Goal: Book appointment/travel/reservation

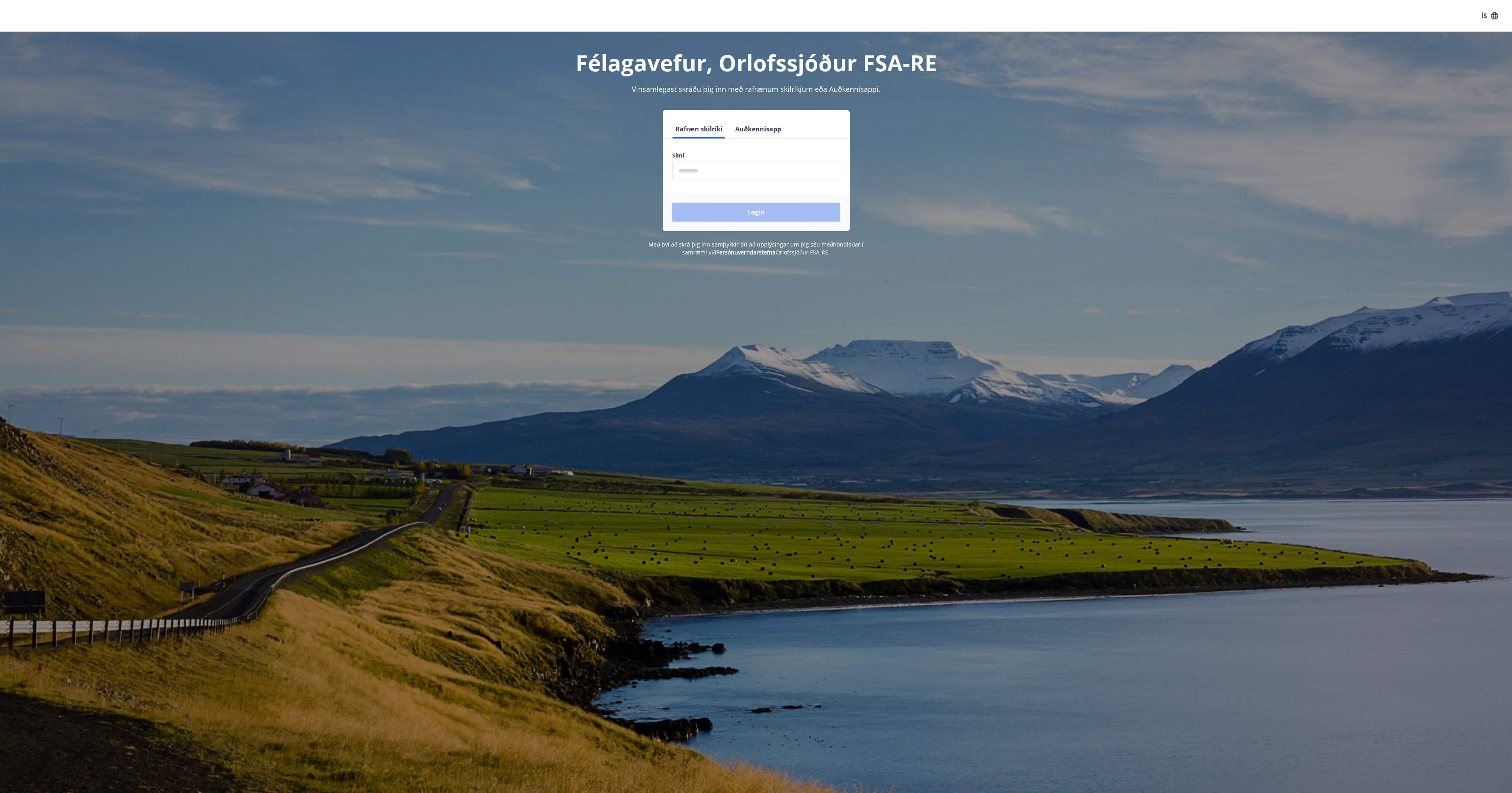
click at [746, 173] on input "phone" at bounding box center [756, 170] width 168 height 20
type input "********"
click at [672, 203] on button "Login" at bounding box center [756, 212] width 168 height 19
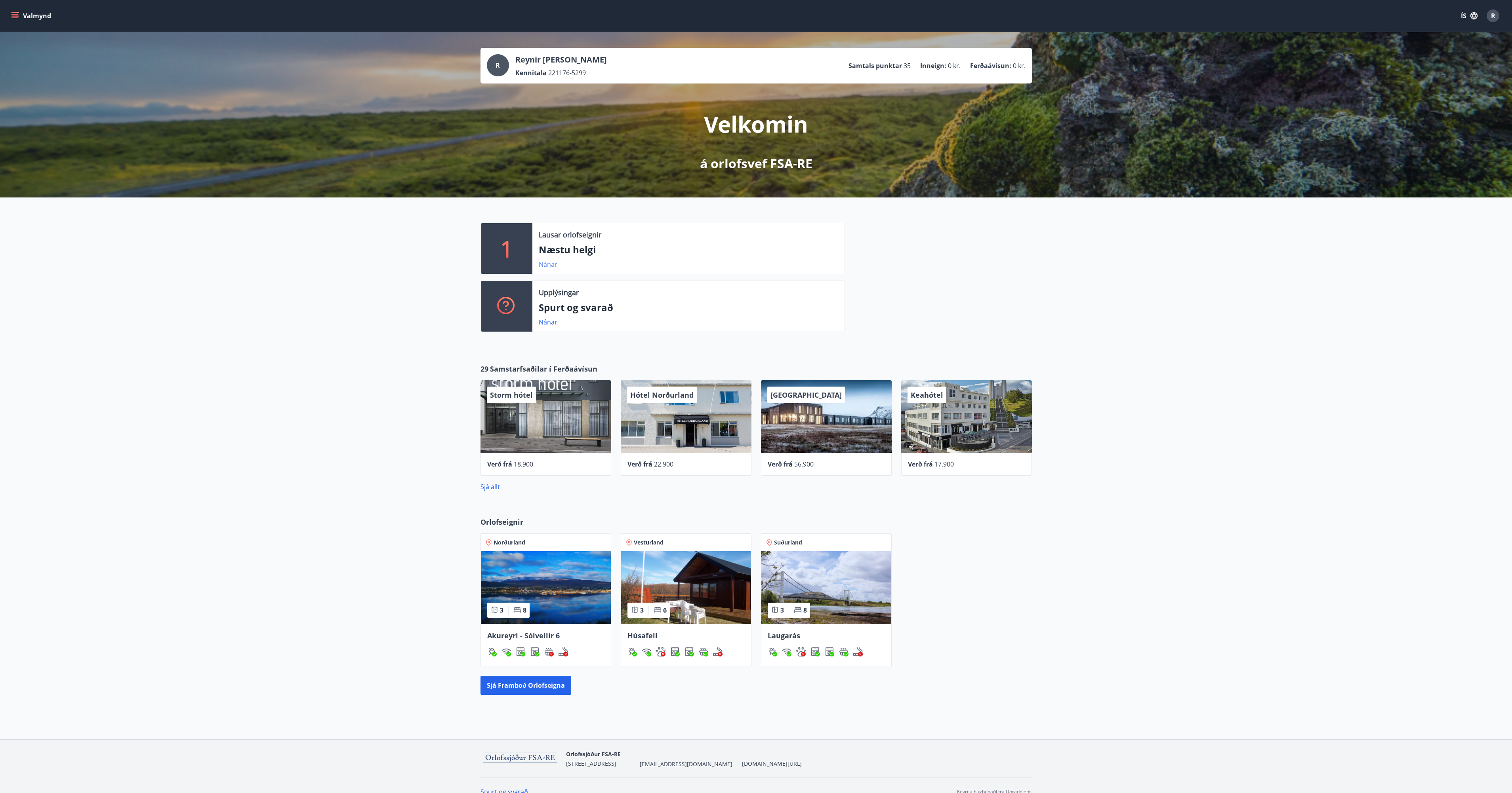
click at [543, 267] on link "Nánar" at bounding box center [548, 264] width 19 height 9
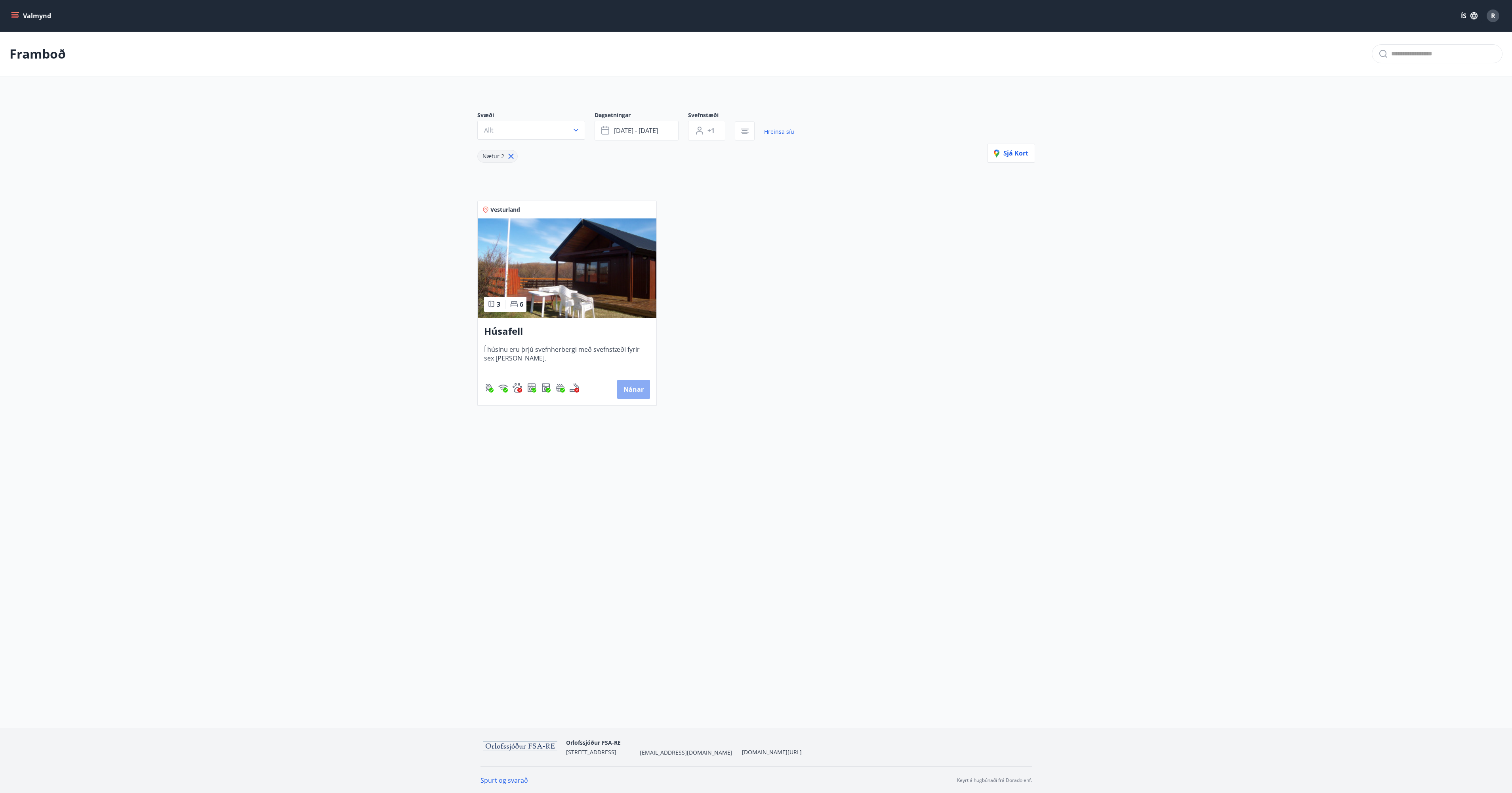
click at [631, 383] on button "Nánar" at bounding box center [633, 389] width 33 height 19
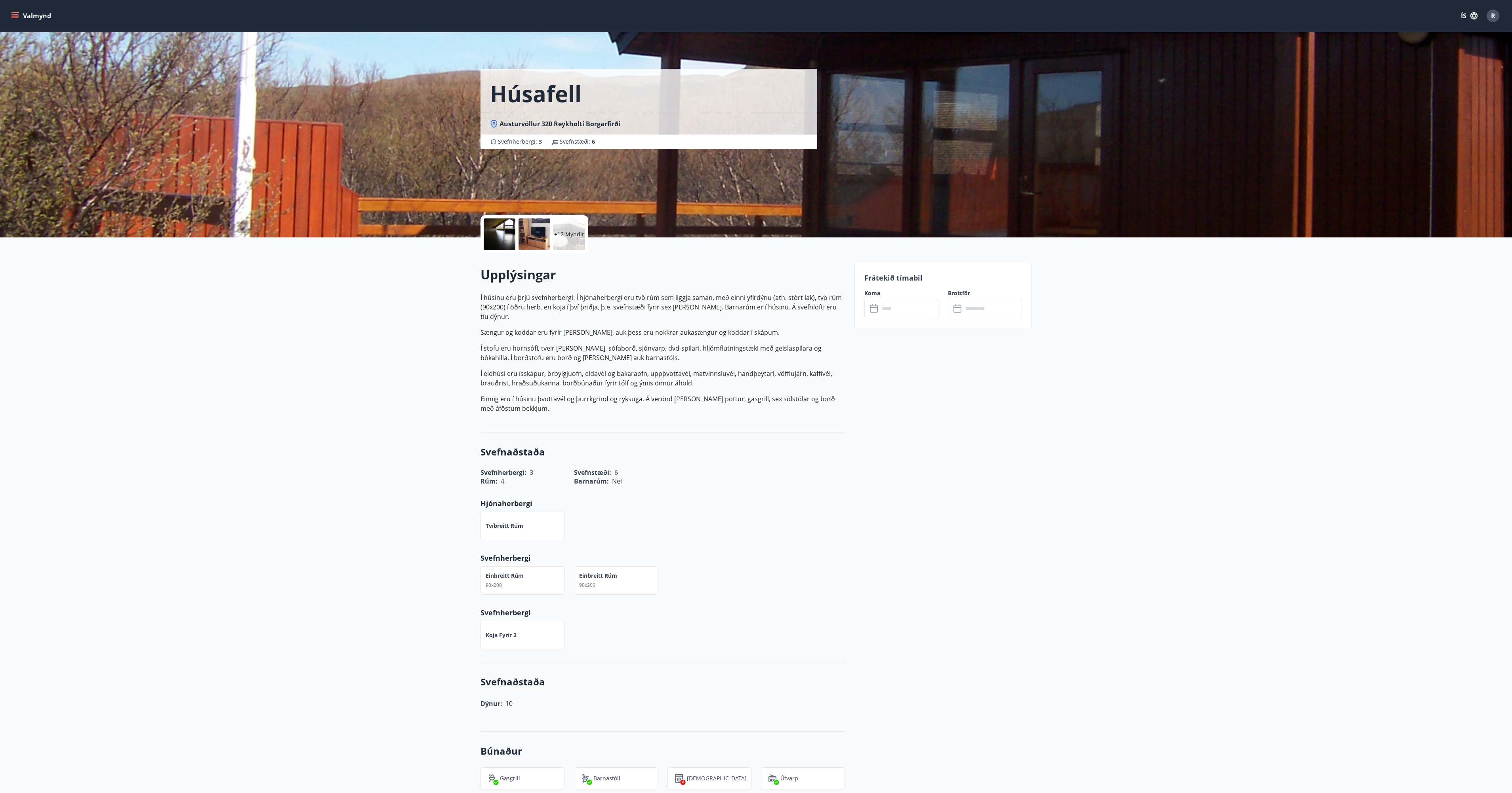
click at [20, 7] on div "Valmynd ÍS R" at bounding box center [756, 16] width 1493 height 19
click at [20, 11] on button "Valmynd" at bounding box center [31, 16] width 45 height 14
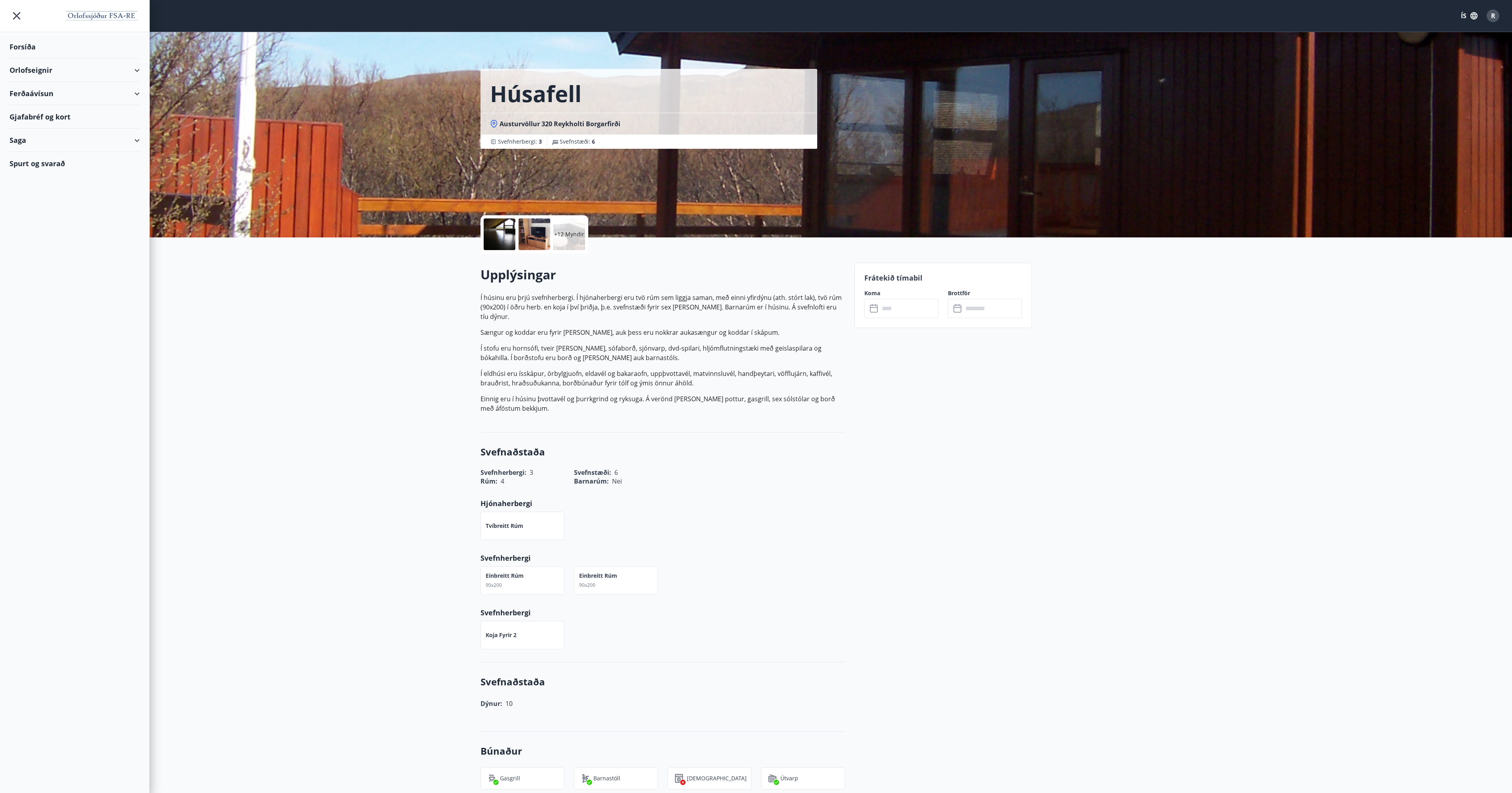
click at [32, 73] on div "Orlofseignir" at bounding box center [74, 70] width 130 height 23
click at [35, 93] on div "Framboð" at bounding box center [74, 90] width 118 height 16
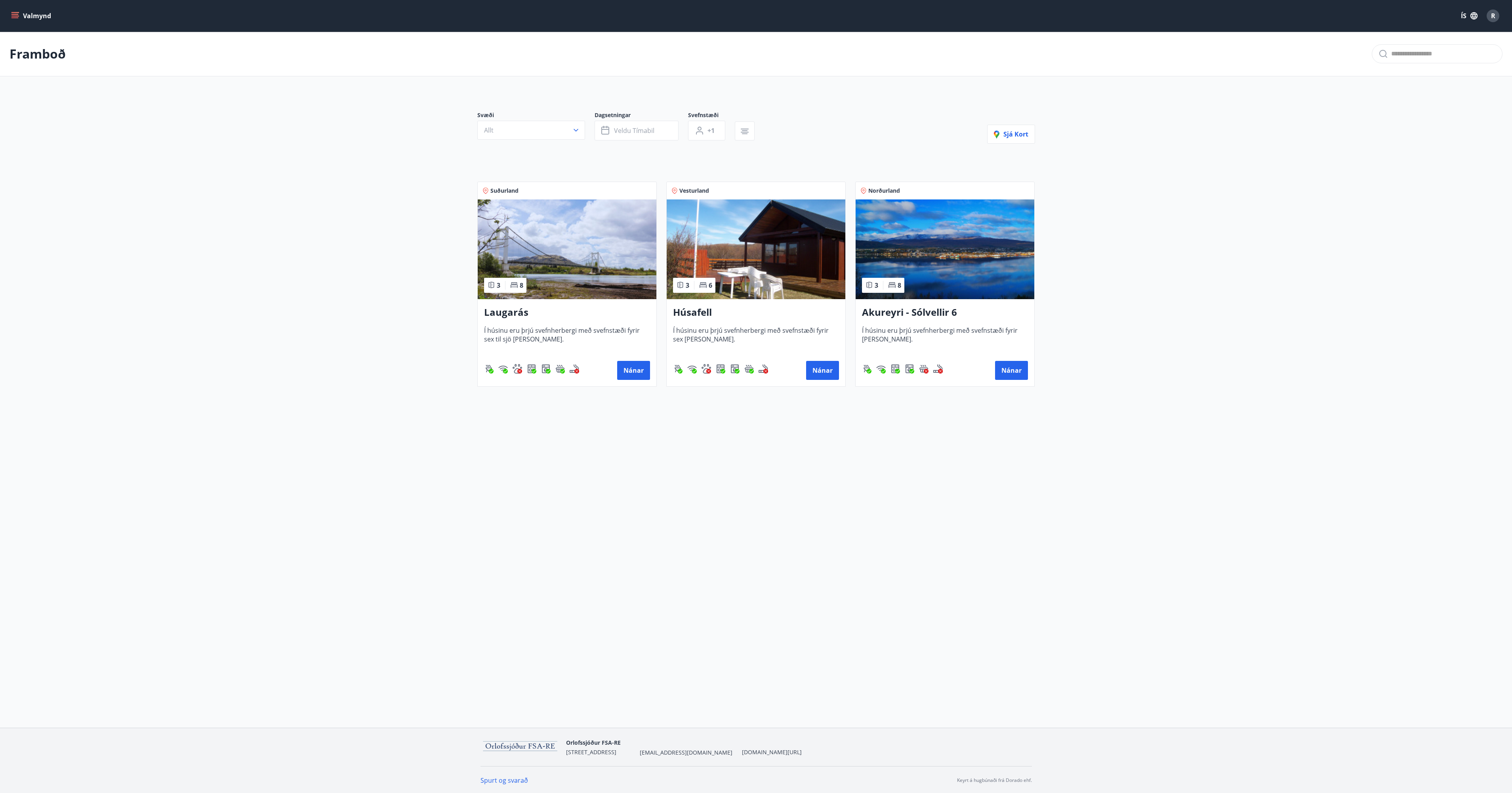
click at [30, 66] on div "Framboð" at bounding box center [756, 54] width 1512 height 44
click at [18, 17] on icon "menu" at bounding box center [15, 16] width 8 height 8
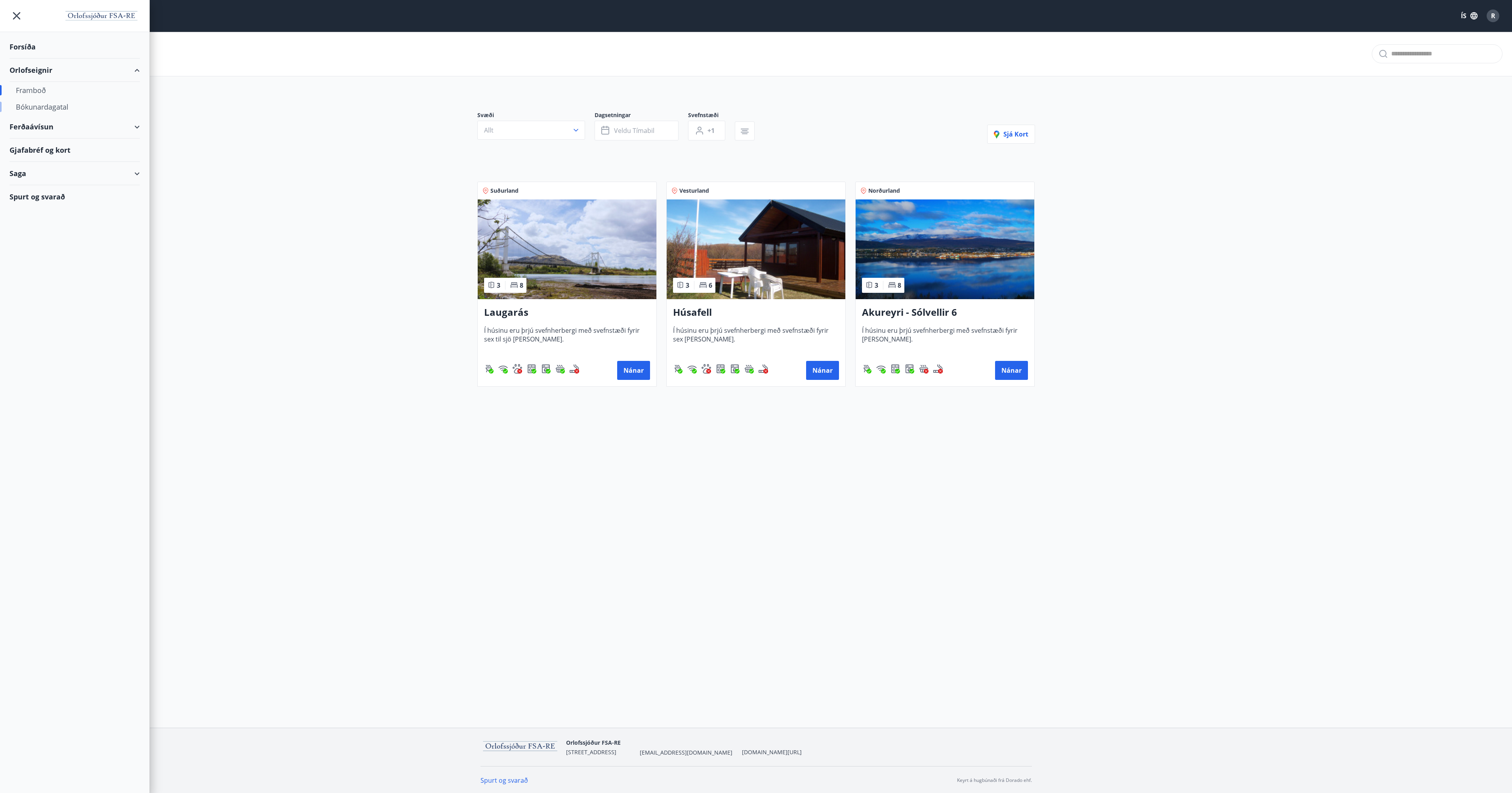
click at [37, 104] on div "Bókunardagatal" at bounding box center [74, 106] width 118 height 16
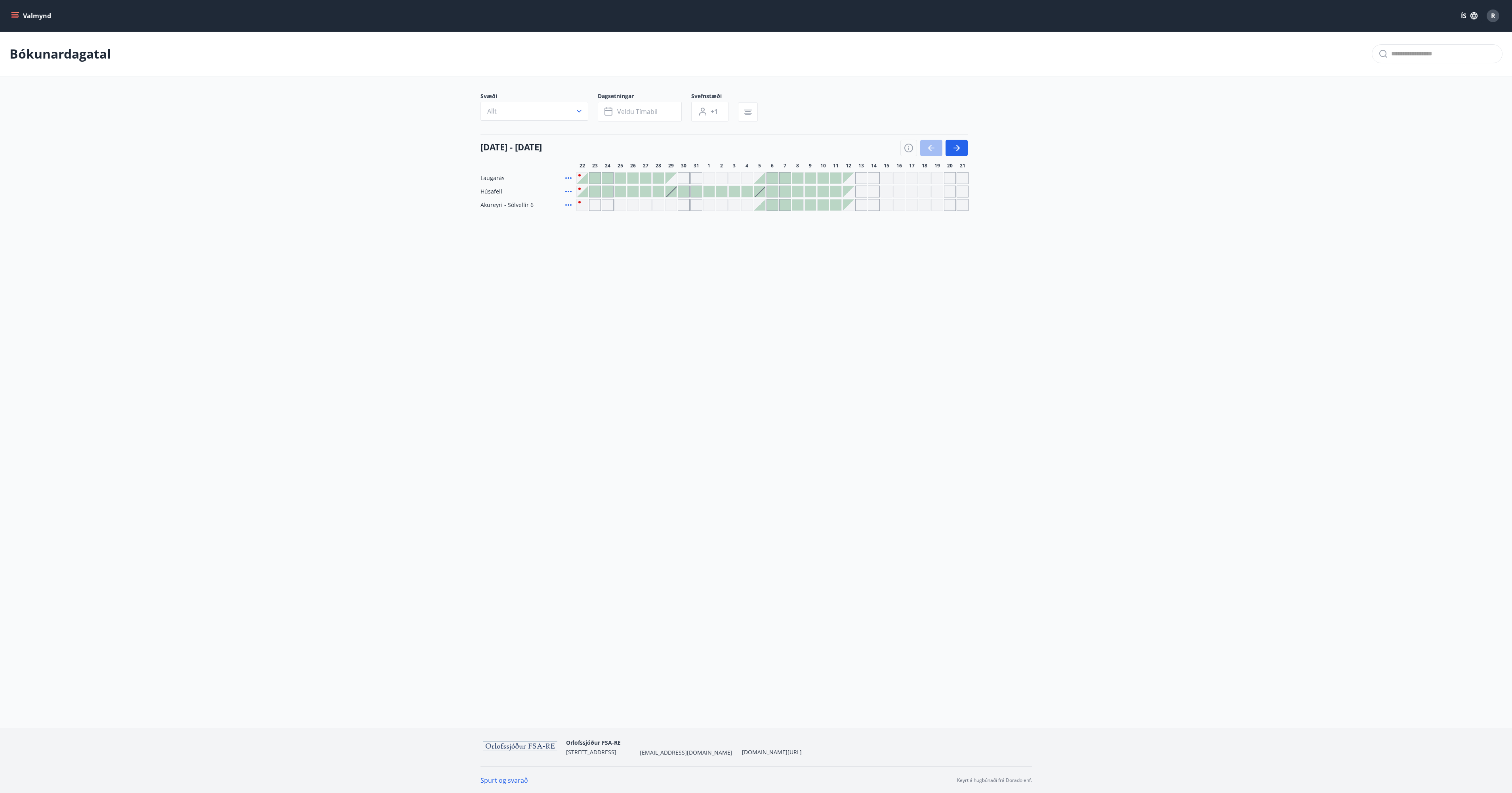
click at [581, 192] on div at bounding box center [582, 191] width 11 height 11
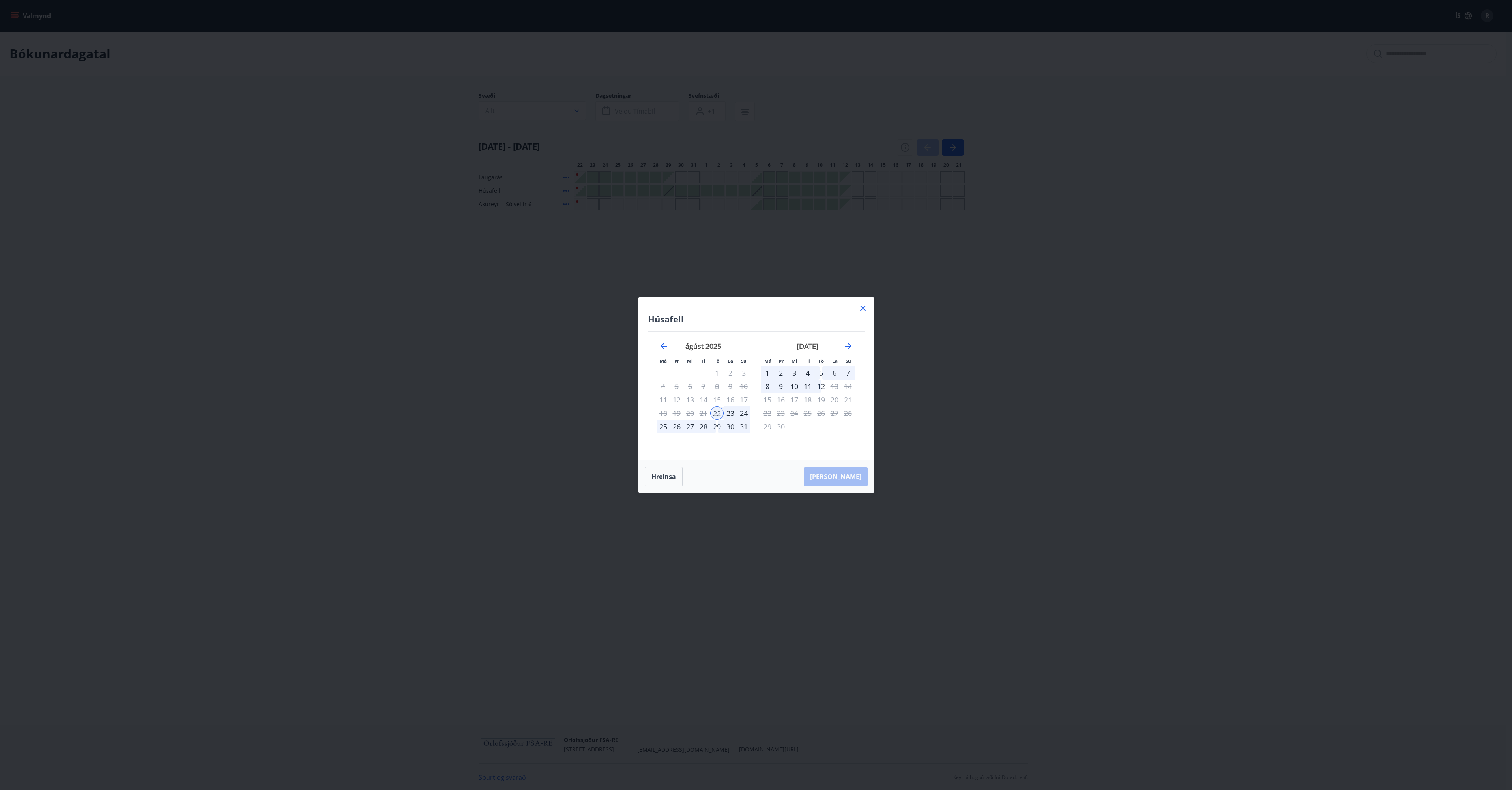
click at [663, 425] on div "25" at bounding box center [663, 426] width 13 height 13
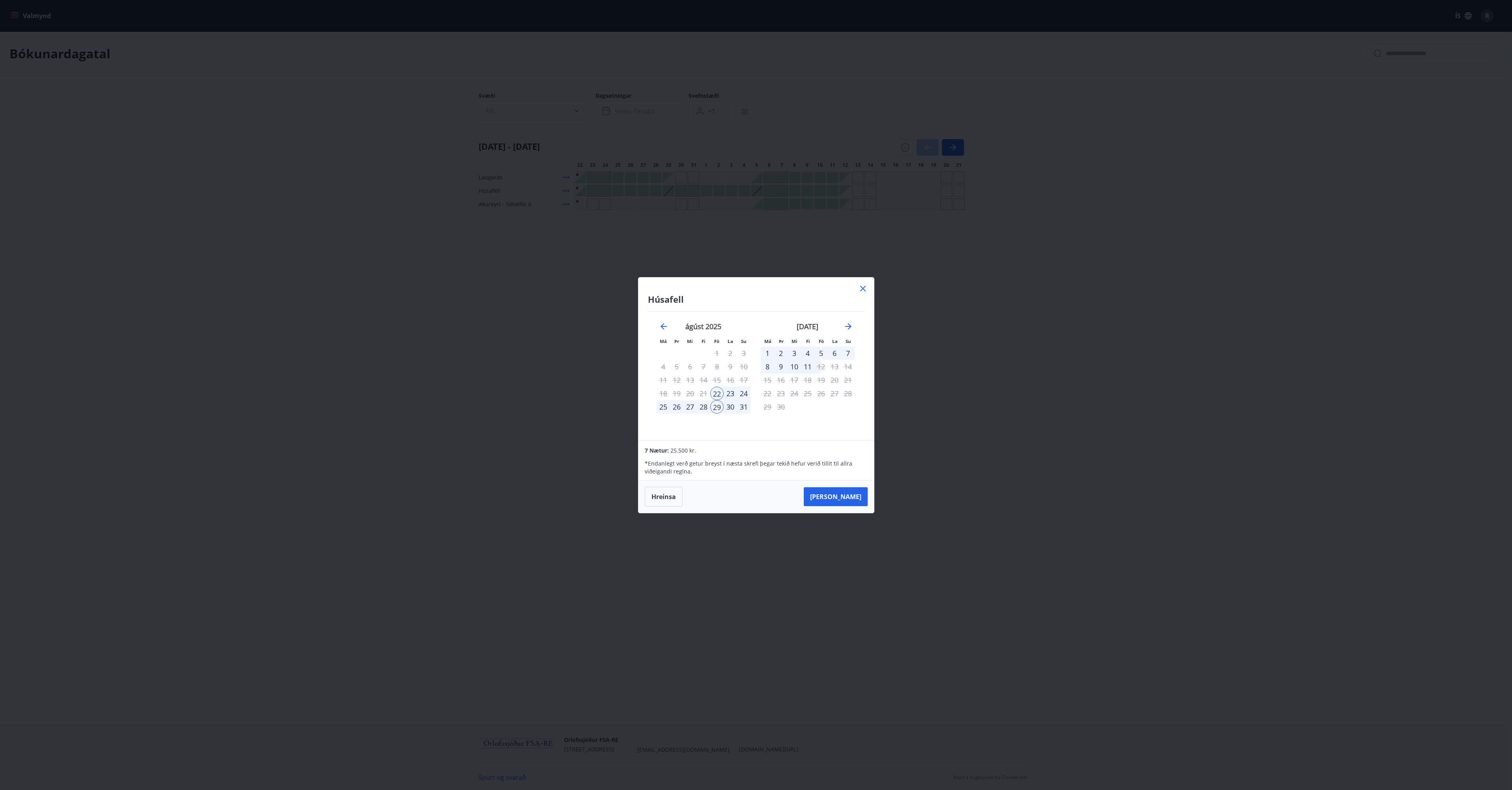
click at [863, 288] on icon at bounding box center [863, 288] width 2 height 2
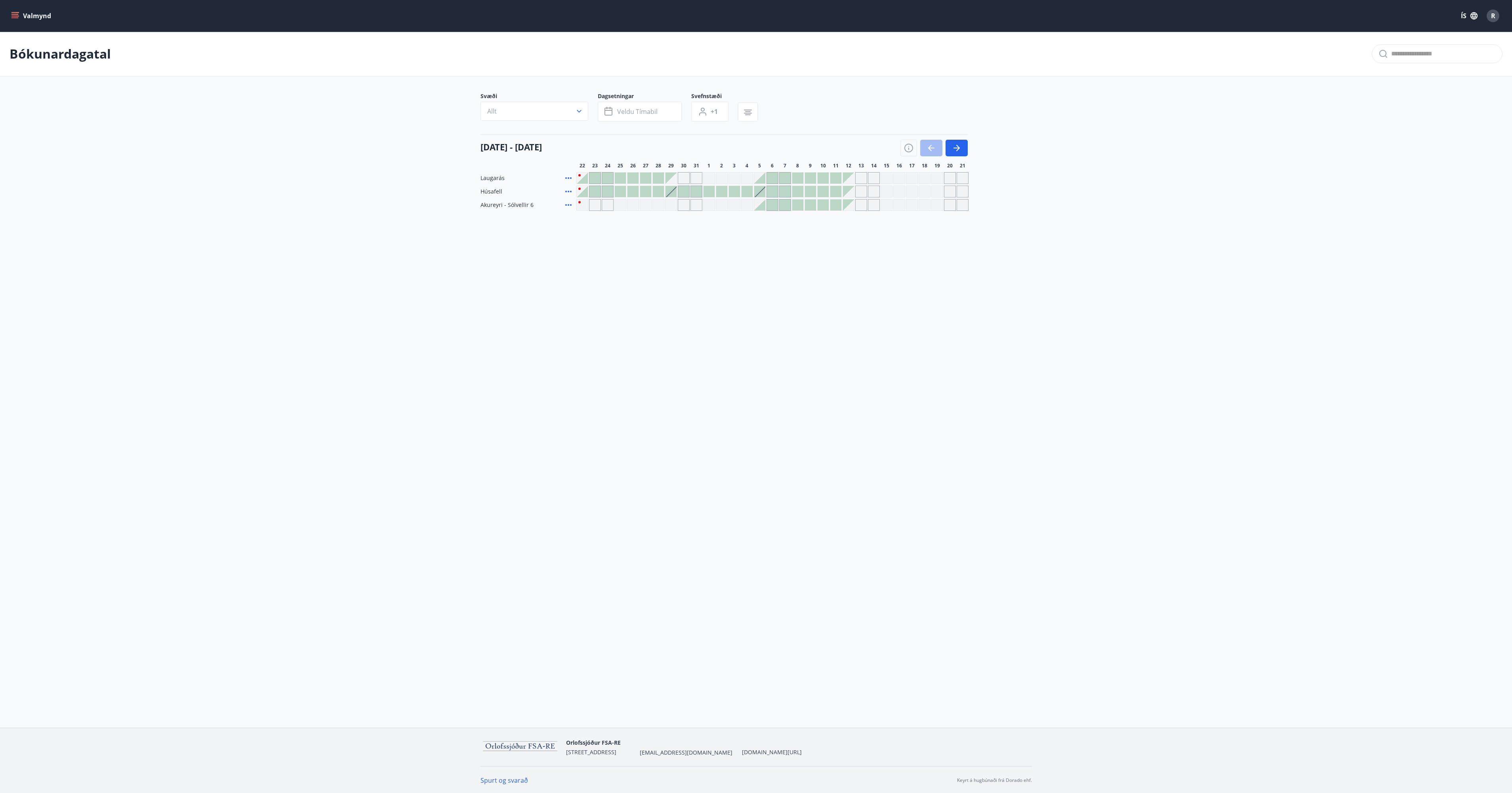
click at [673, 190] on div at bounding box center [671, 191] width 11 height 11
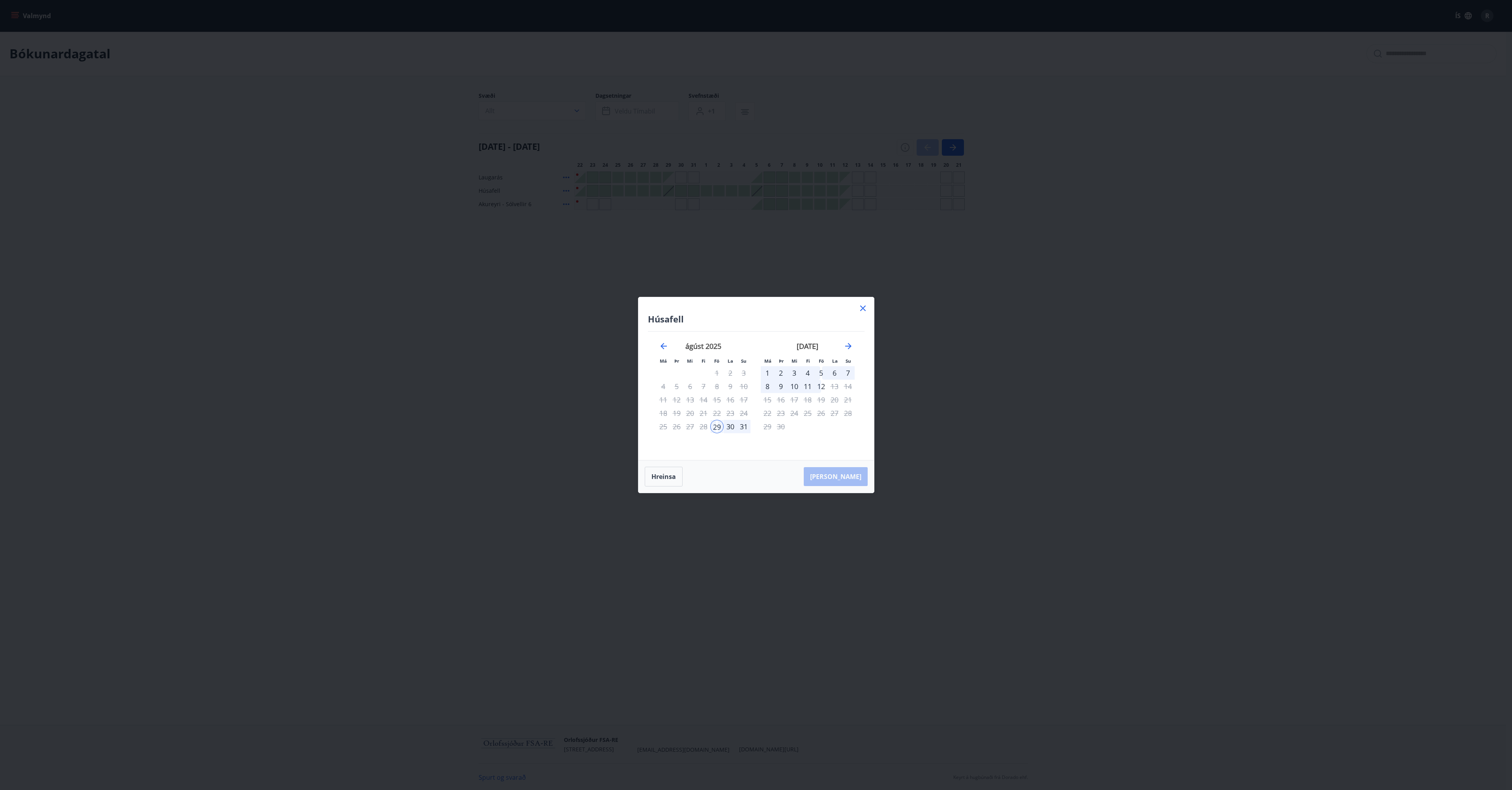
click at [863, 308] on icon at bounding box center [863, 309] width 9 height 9
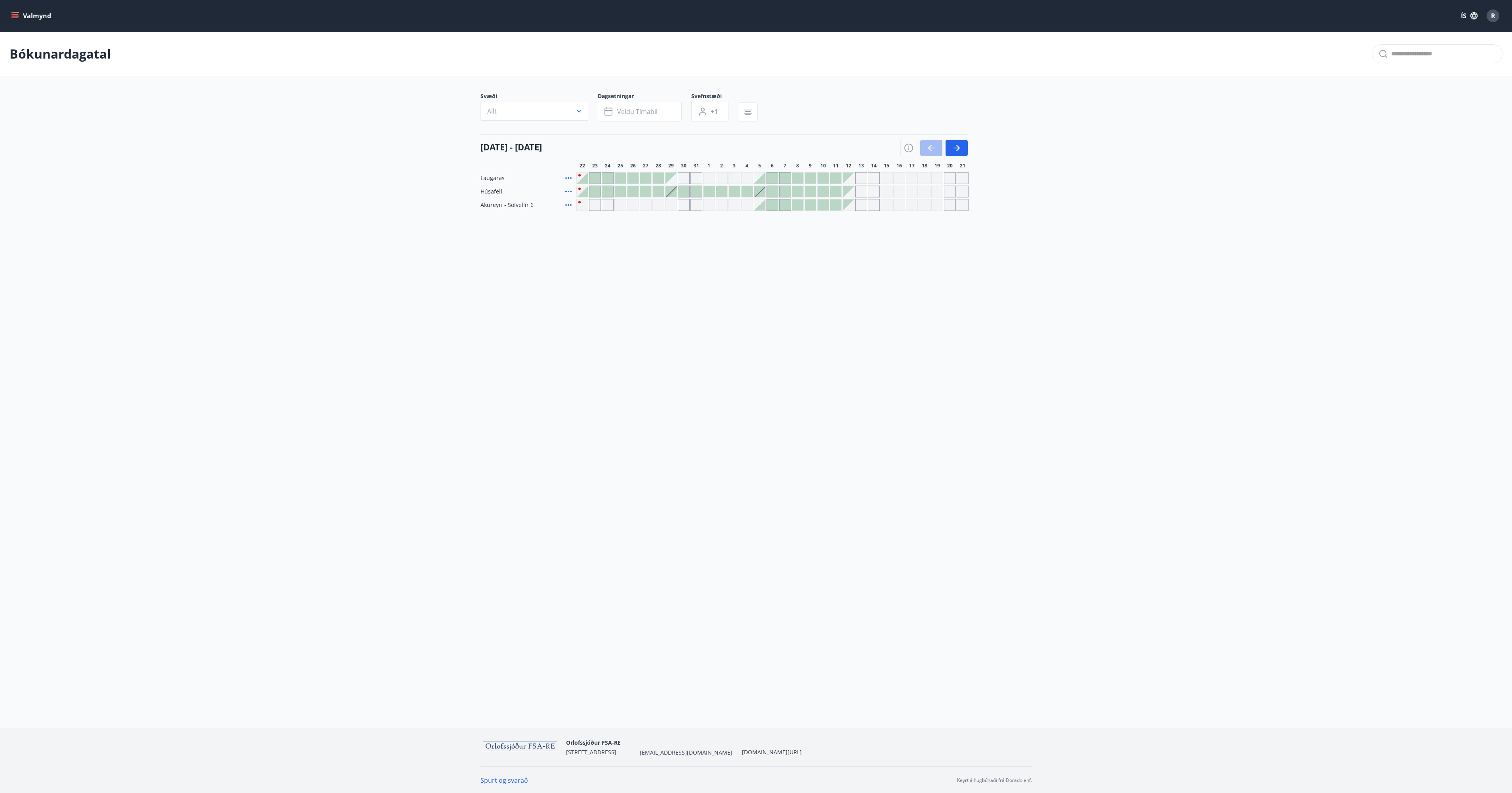
click at [1489, 22] on button "R" at bounding box center [1492, 16] width 19 height 19
click at [1421, 130] on p "Persónu & bankaupplýsingar" at bounding box center [1434, 130] width 111 height 8
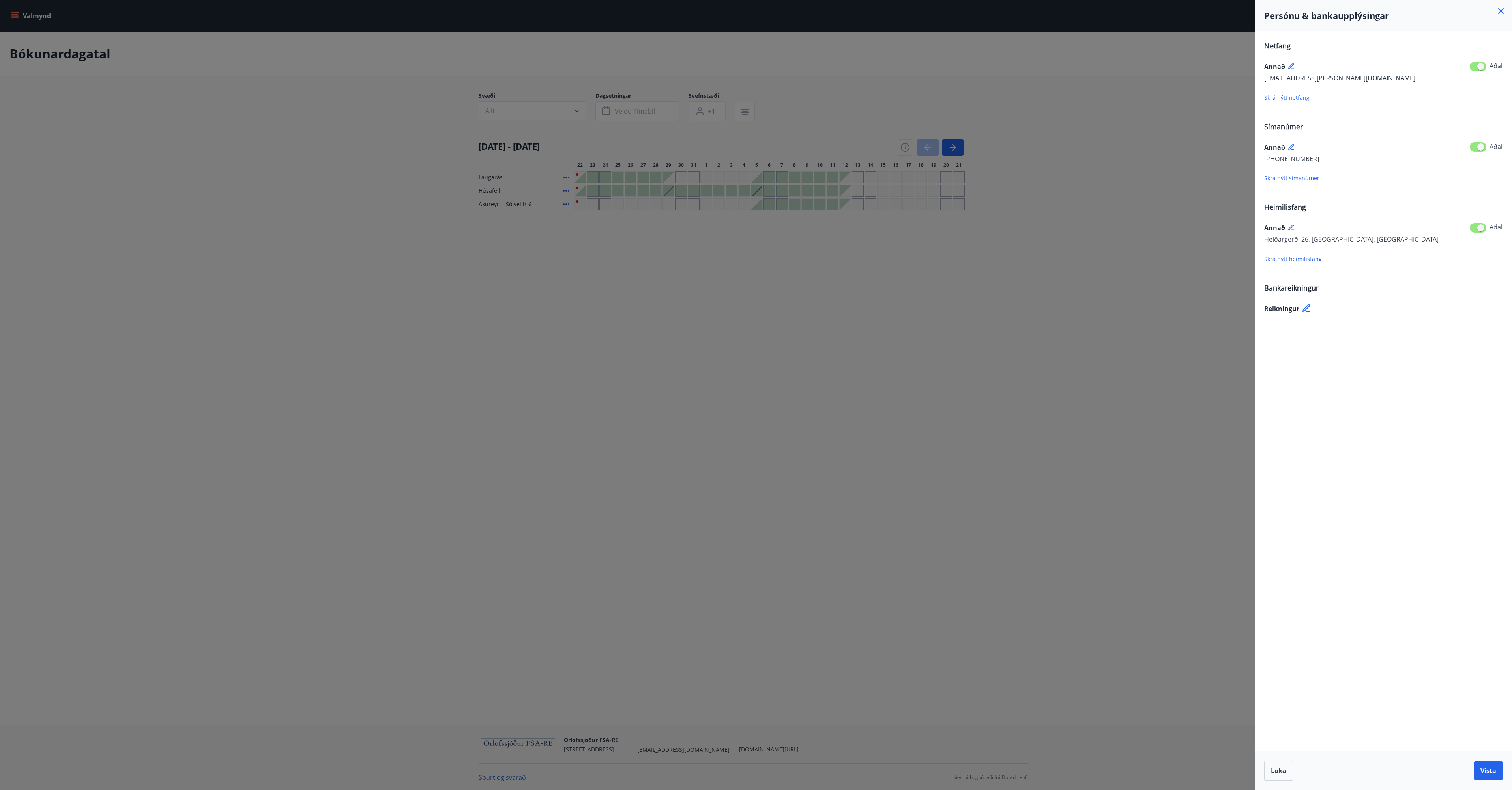
click at [1500, 12] on icon at bounding box center [1500, 11] width 5 height 5
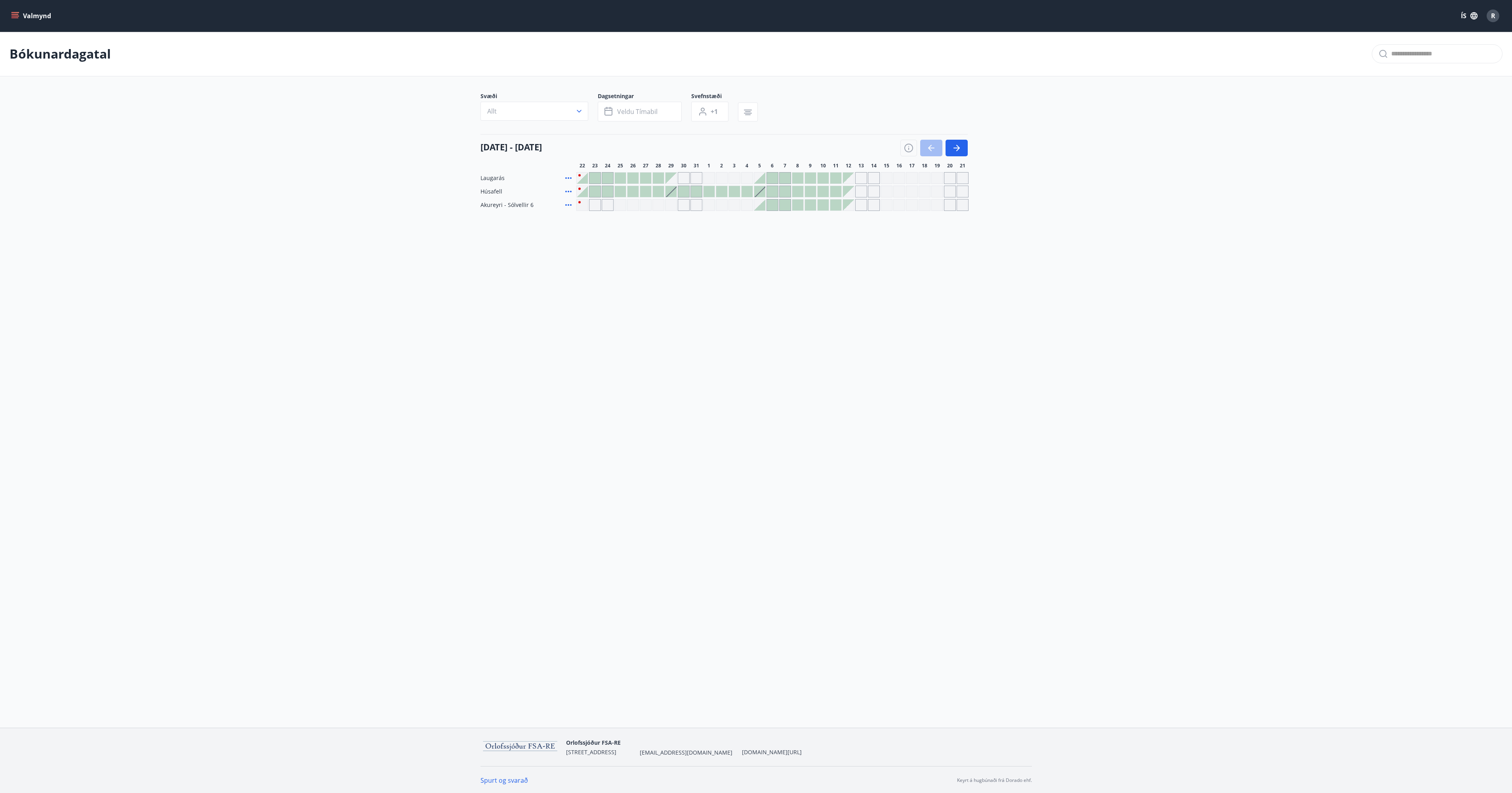
click at [21, 14] on button "Valmynd" at bounding box center [31, 16] width 45 height 14
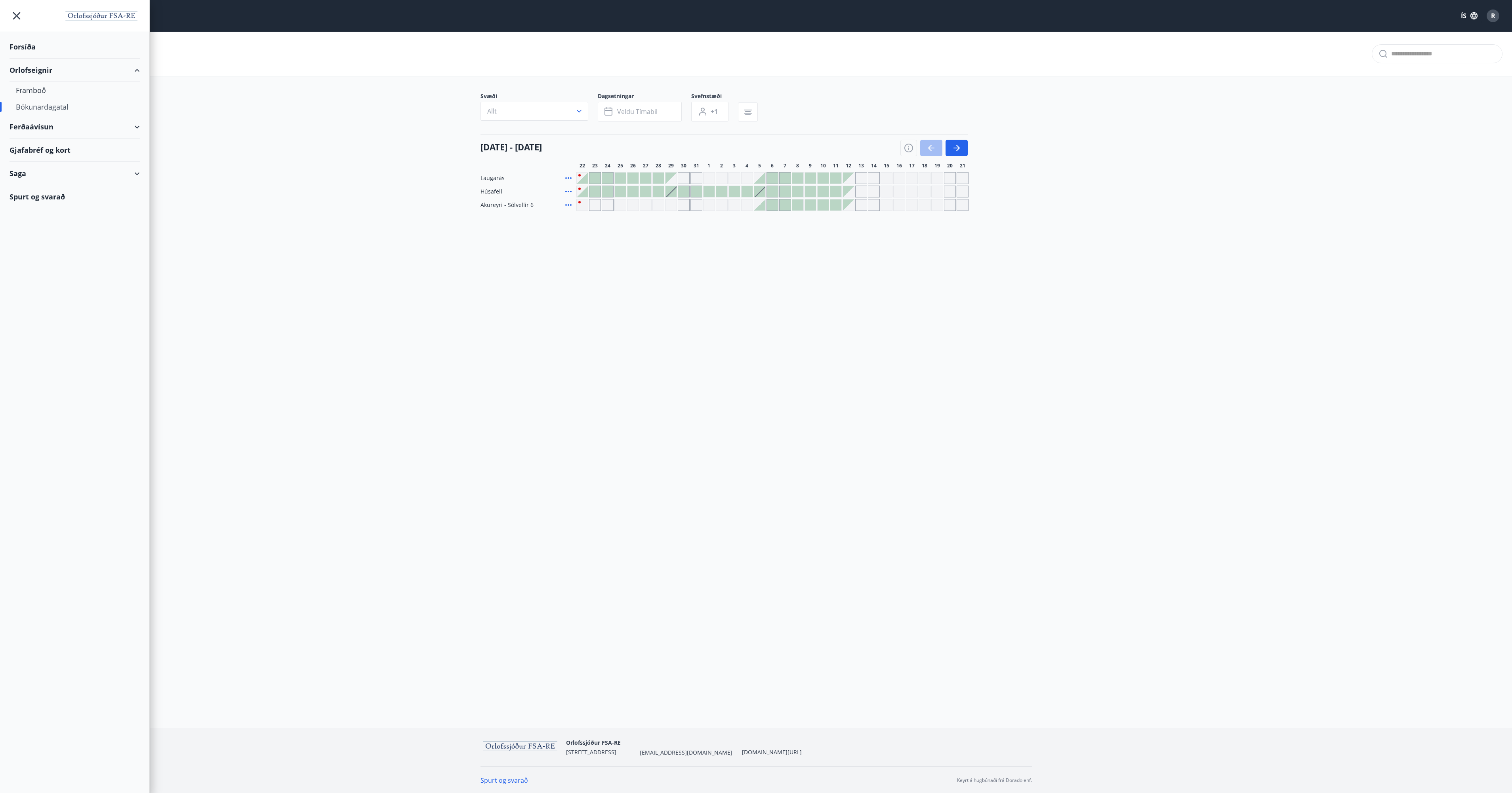
click at [32, 49] on div "Forsíða" at bounding box center [74, 47] width 130 height 23
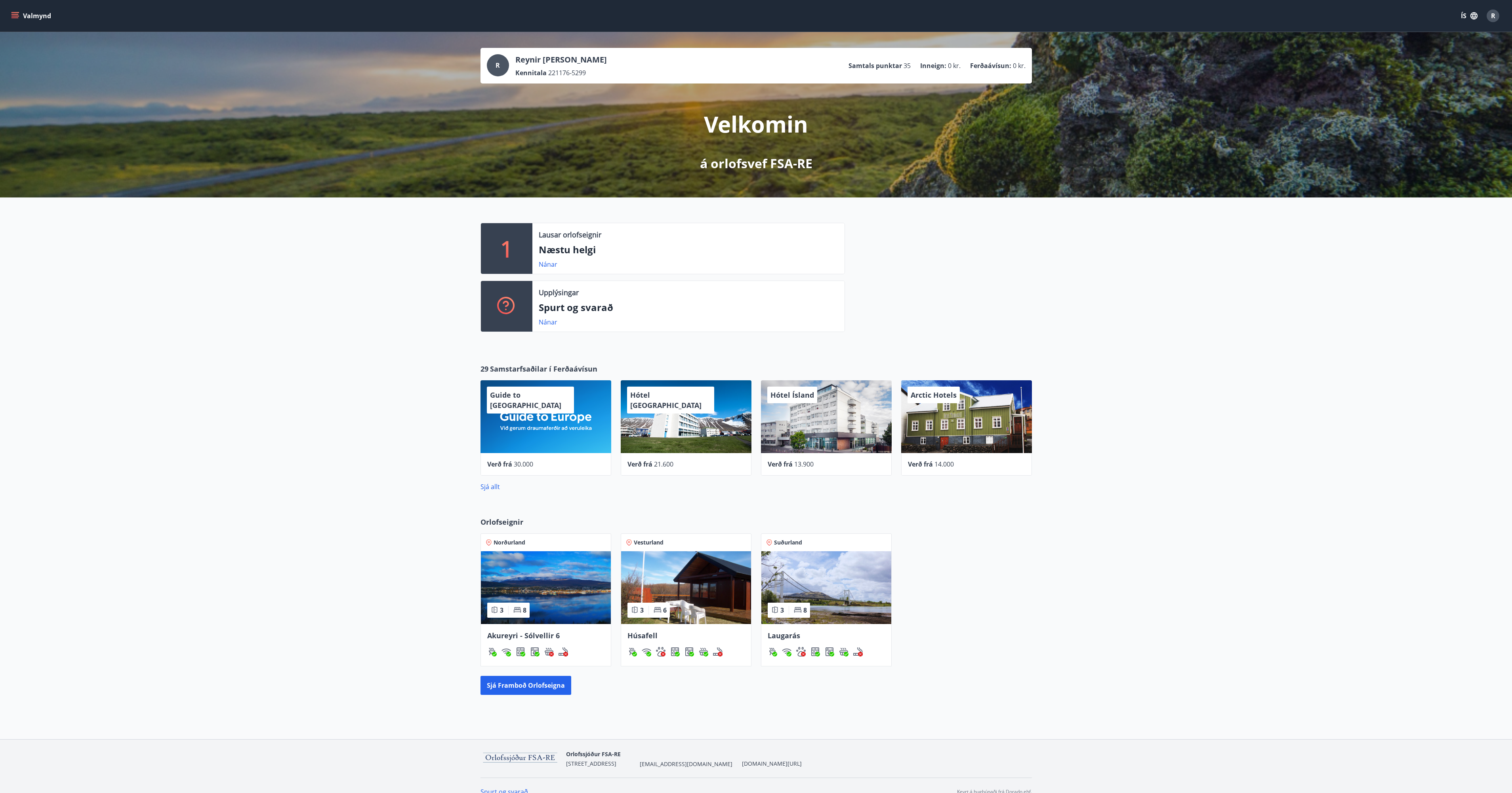
scroll to position [12, 0]
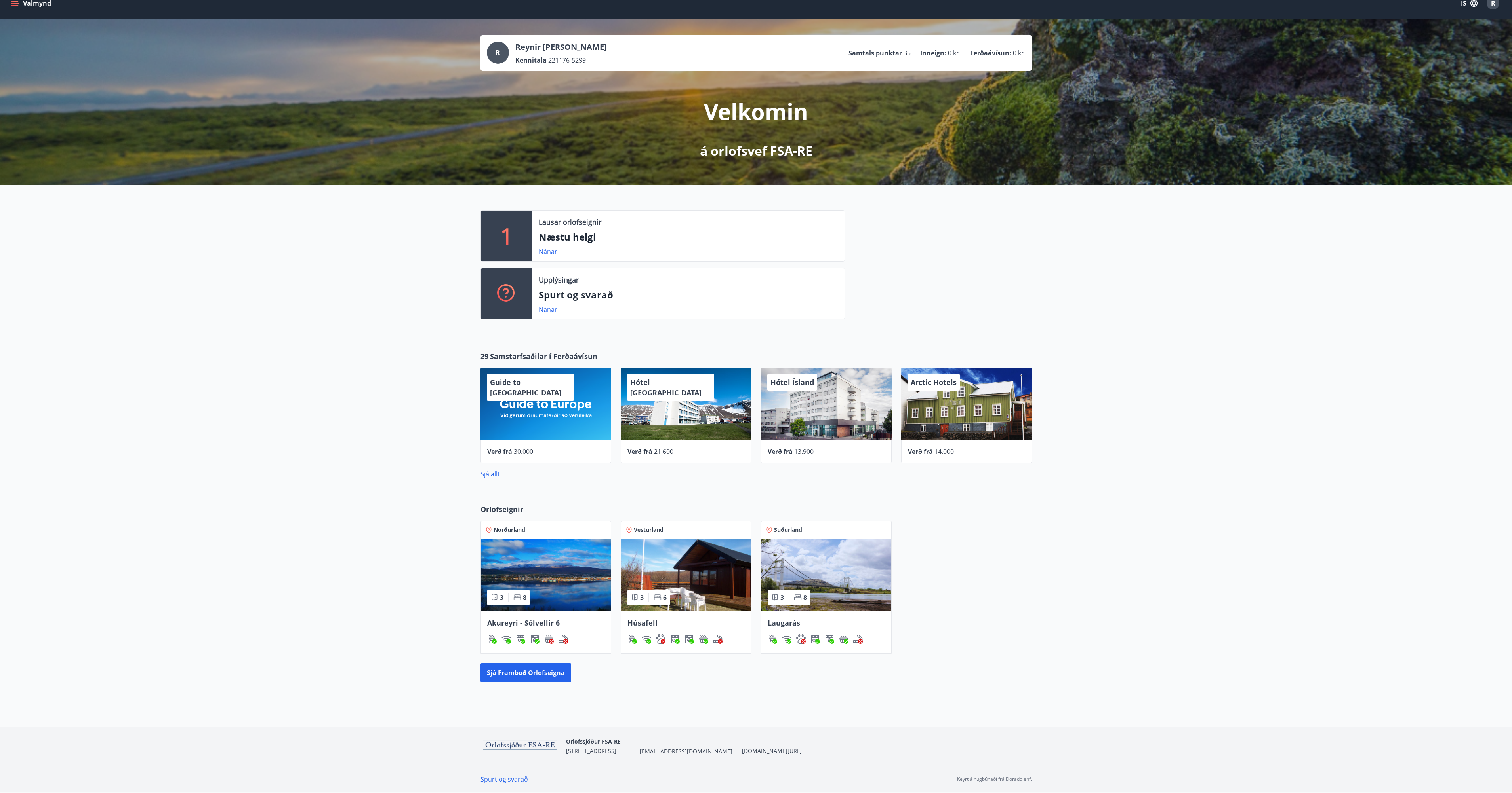
click at [537, 593] on img at bounding box center [546, 574] width 130 height 73
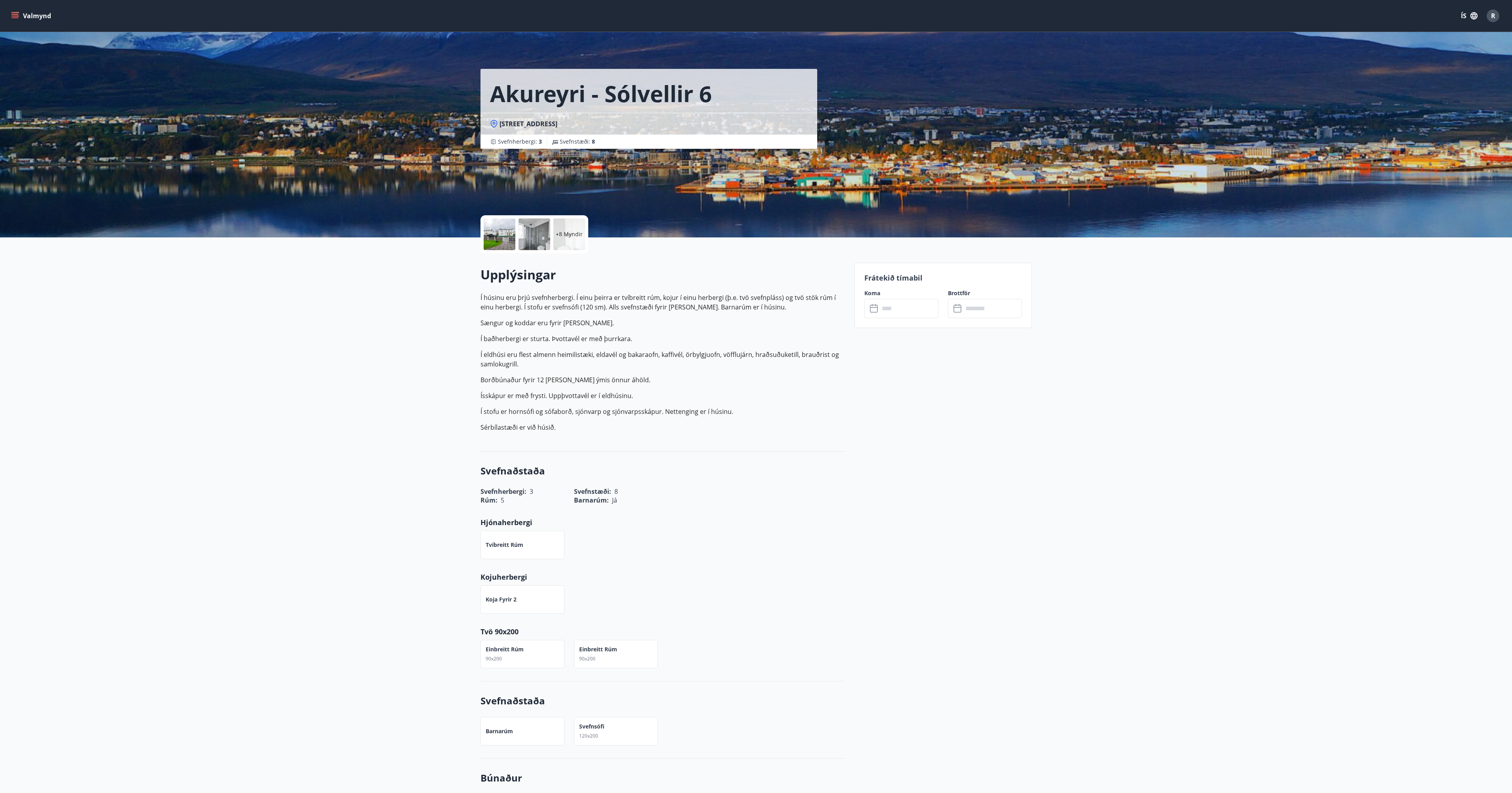
click at [534, 240] on div at bounding box center [534, 234] width 32 height 32
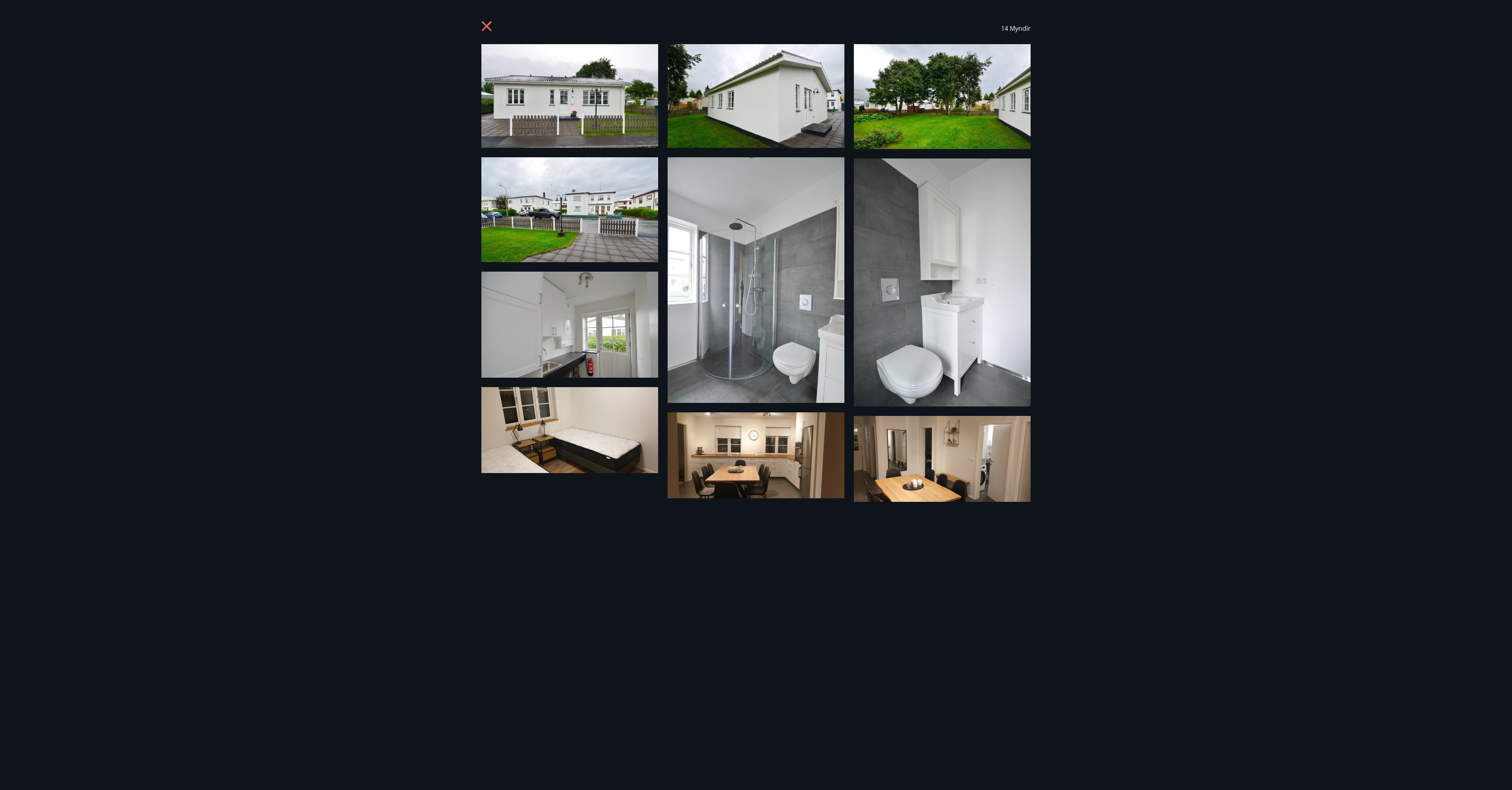
click at [439, 479] on div "14 Myndir" at bounding box center [756, 395] width 1512 height 790
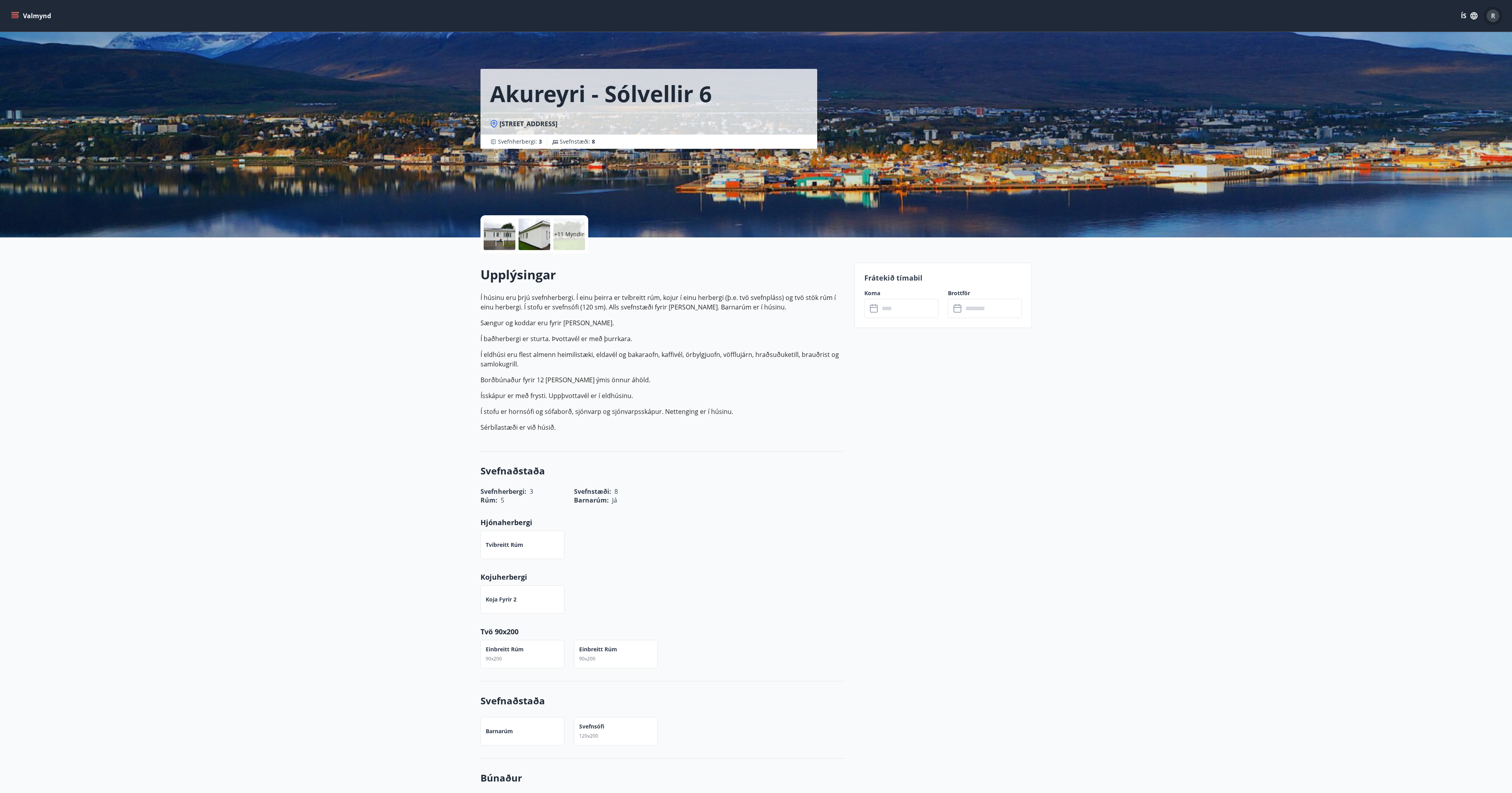
click at [1490, 18] on div "R" at bounding box center [1492, 16] width 12 height 12
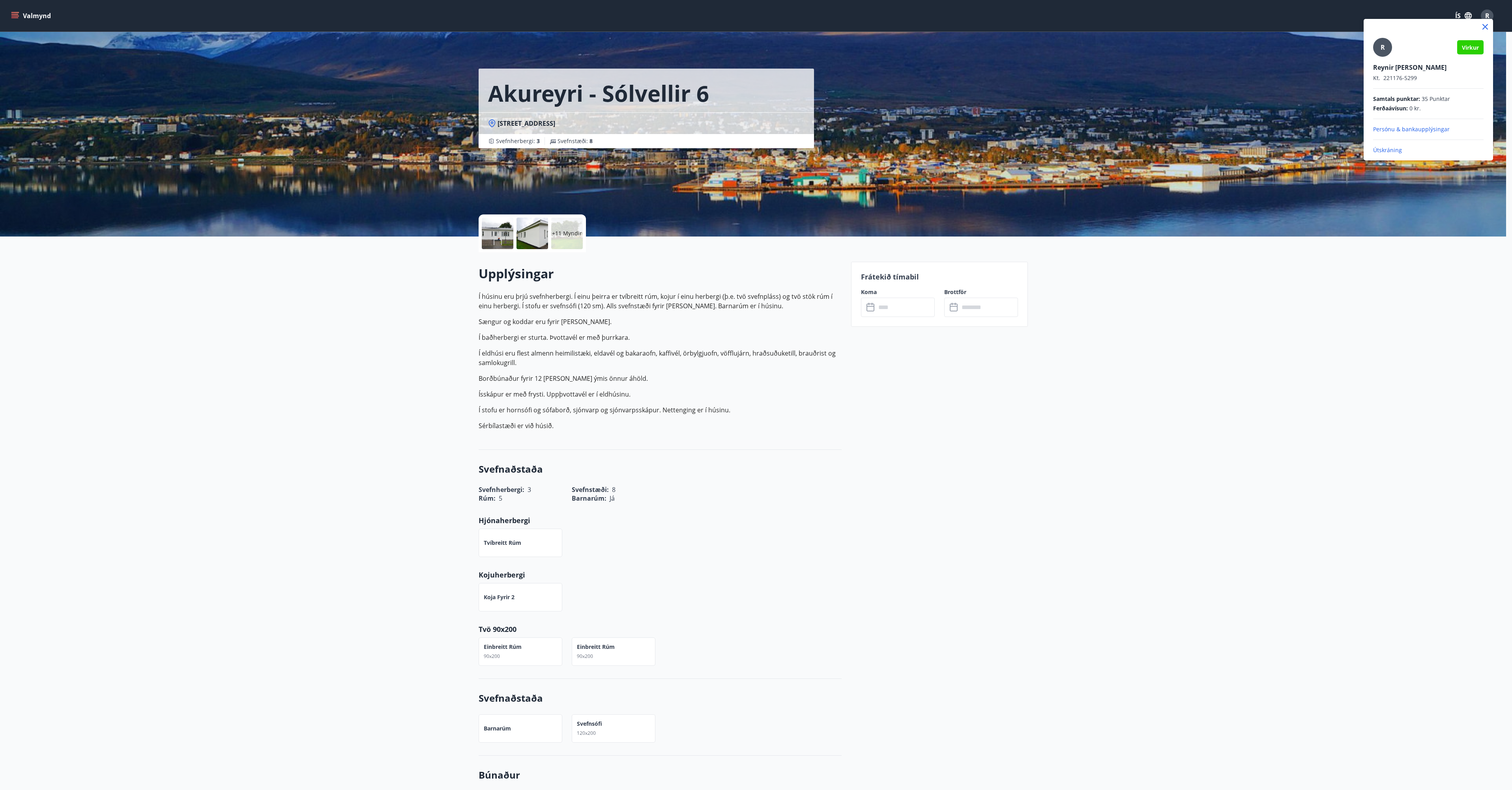
click at [23, 15] on div at bounding box center [756, 395] width 1512 height 790
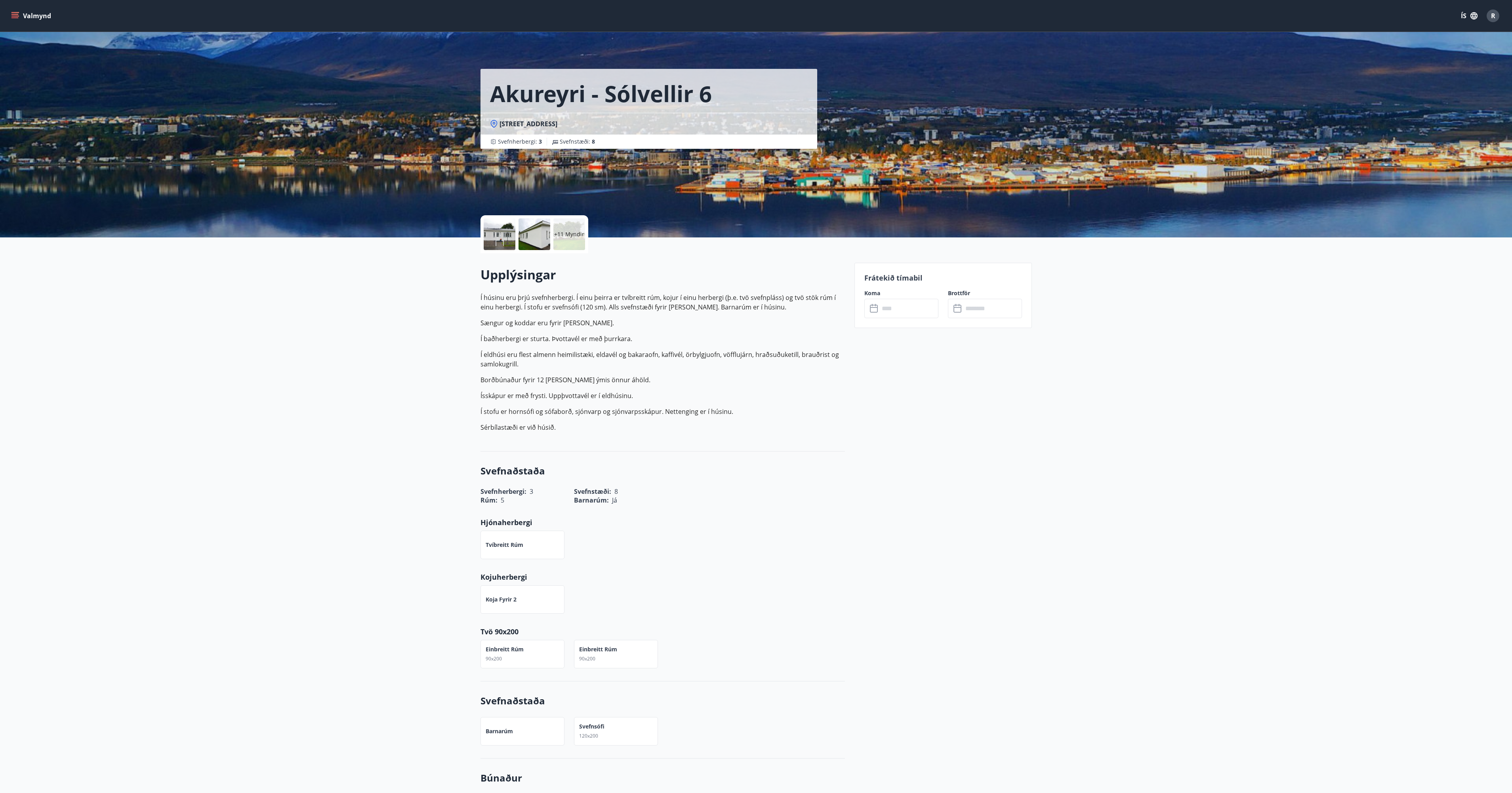
click at [12, 14] on icon "menu" at bounding box center [15, 14] width 7 height 1
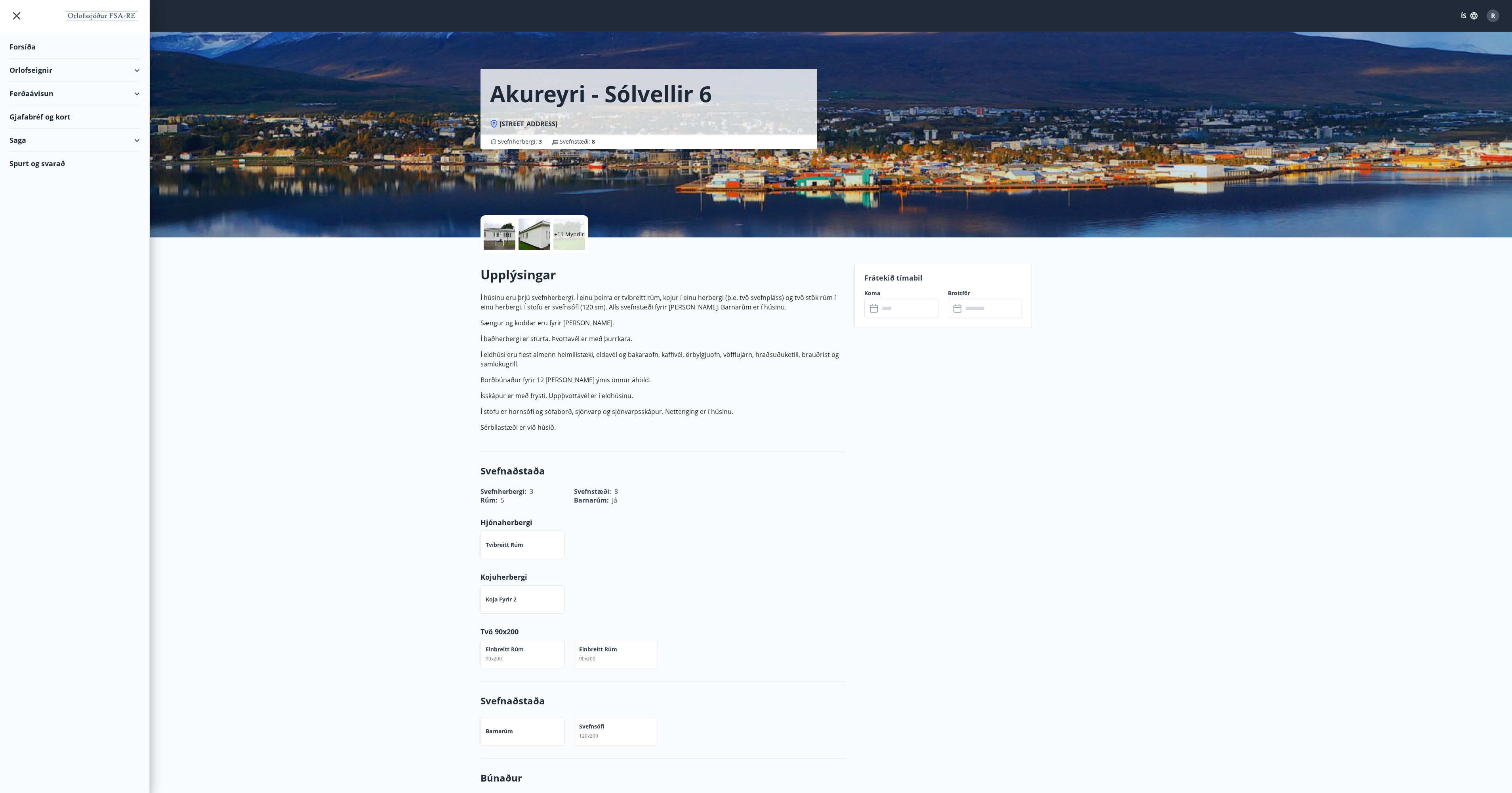
click at [30, 72] on div "Orlofseignir" at bounding box center [74, 70] width 130 height 23
click at [34, 105] on div "Bókunardagatal" at bounding box center [74, 106] width 118 height 16
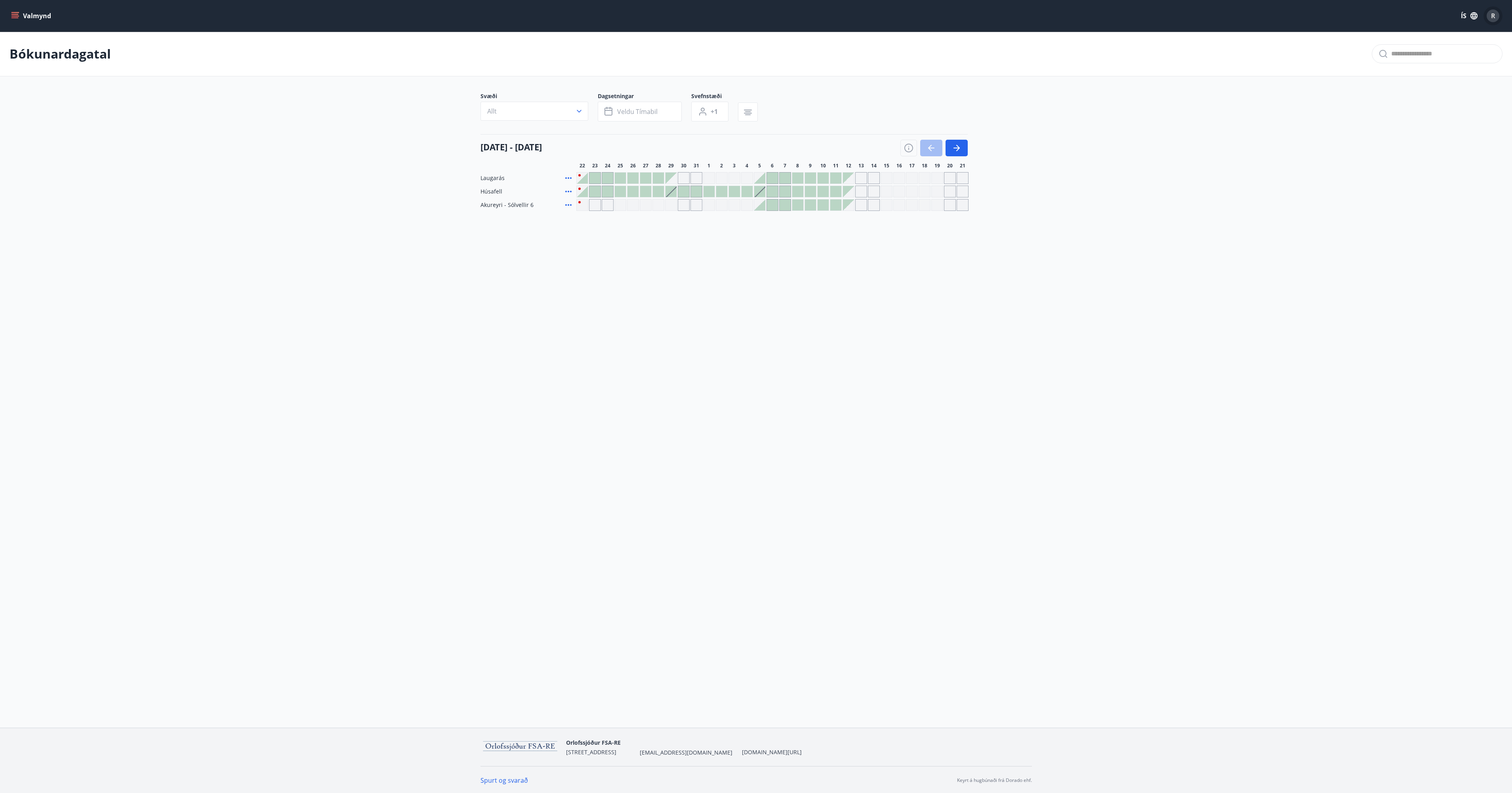
click at [1492, 16] on span "R" at bounding box center [1493, 16] width 5 height 9
click at [1403, 150] on p "Útskráning" at bounding box center [1434, 151] width 111 height 8
